Goal: Transaction & Acquisition: Subscribe to service/newsletter

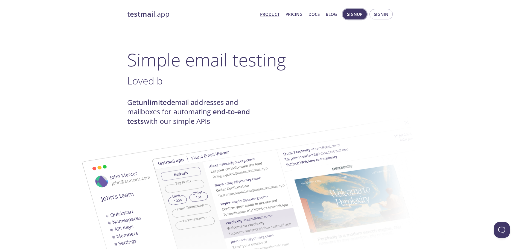
click at [356, 16] on span "Signup" at bounding box center [354, 14] width 15 height 7
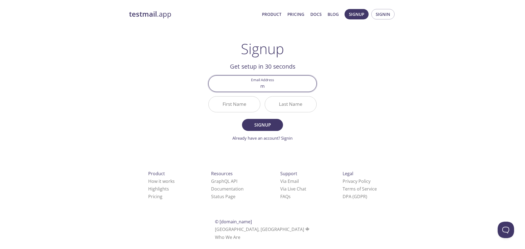
type input "[EMAIL_ADDRESS][DOMAIN_NAME]"
click at [237, 105] on input "First Name" at bounding box center [234, 105] width 51 height 16
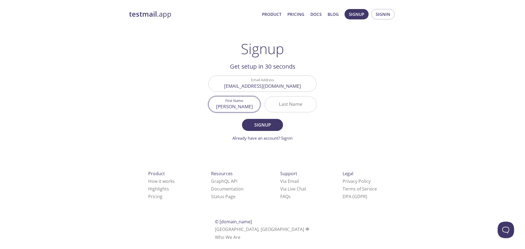
type input "[PERSON_NAME]"
click at [292, 105] on input "Last Name" at bounding box center [290, 105] width 51 height 16
type input "[PERSON_NAME]"
click at [242, 119] on button "Signup" at bounding box center [262, 125] width 41 height 12
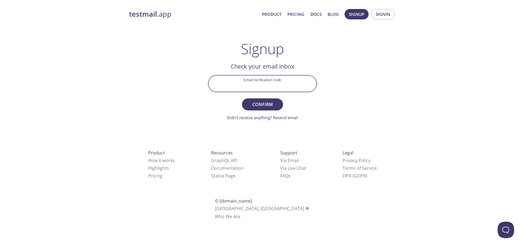
click at [269, 84] on input "Email Verification Code" at bounding box center [263, 84] width 108 height 16
paste input "FPQJAQW"
type input "FPQJAQW"
click at [263, 101] on span "Confirm" at bounding box center [262, 105] width 29 height 8
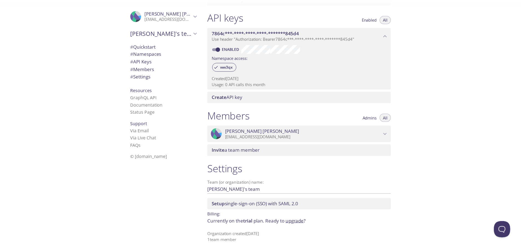
scroll to position [140, 0]
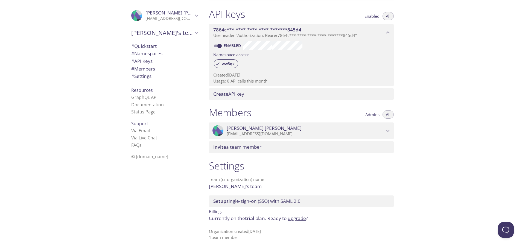
click at [295, 218] on link "upgrade" at bounding box center [297, 218] width 18 height 6
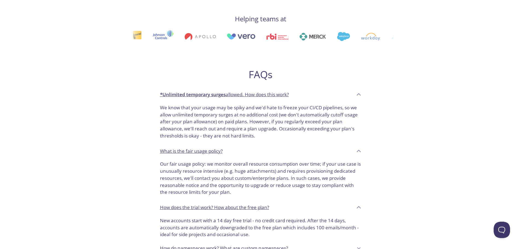
scroll to position [201, 0]
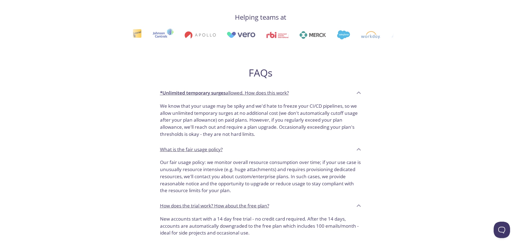
scroll to position [410, 0]
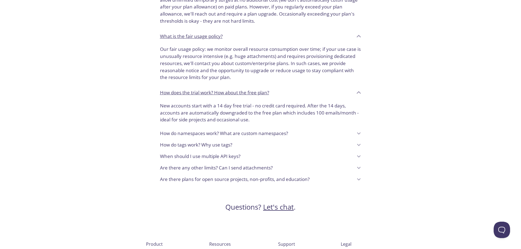
click at [315, 182] on div "Are there plans for open source projects, non-profits, and education?" at bounding box center [256, 179] width 193 height 9
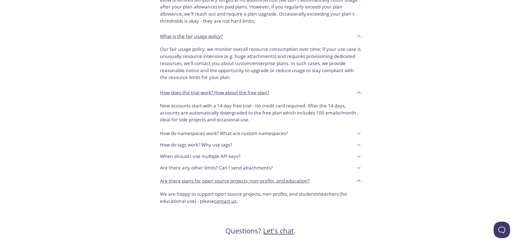
click at [226, 202] on link "contact us" at bounding box center [225, 201] width 22 height 6
click at [231, 201] on link "contact us" at bounding box center [225, 201] width 22 height 6
click at [230, 200] on link "contact us" at bounding box center [225, 201] width 22 height 6
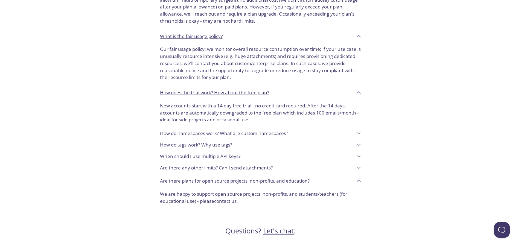
click at [230, 200] on link "contact us" at bounding box center [225, 201] width 22 height 6
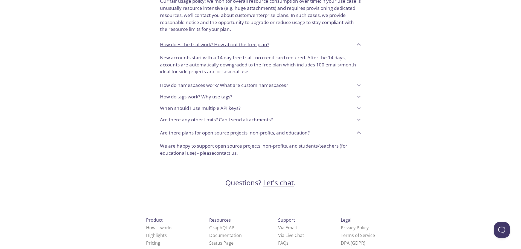
scroll to position [472, 0]
